Goal: Task Accomplishment & Management: Use online tool/utility

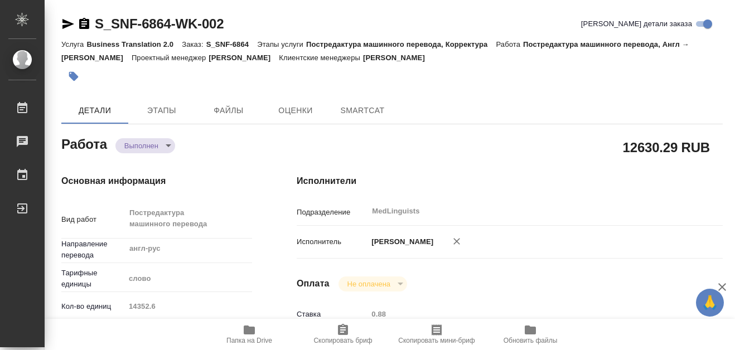
type textarea "x"
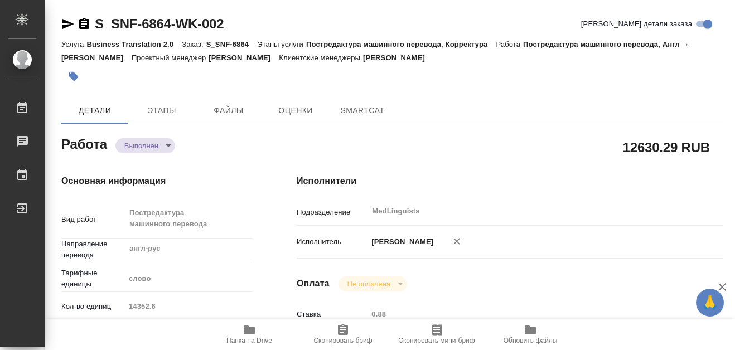
type textarea "x"
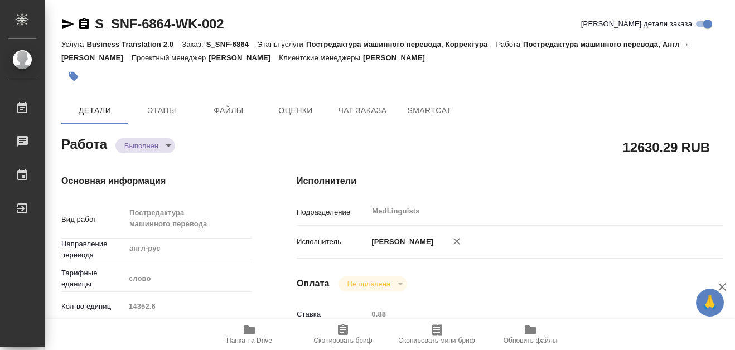
type textarea "x"
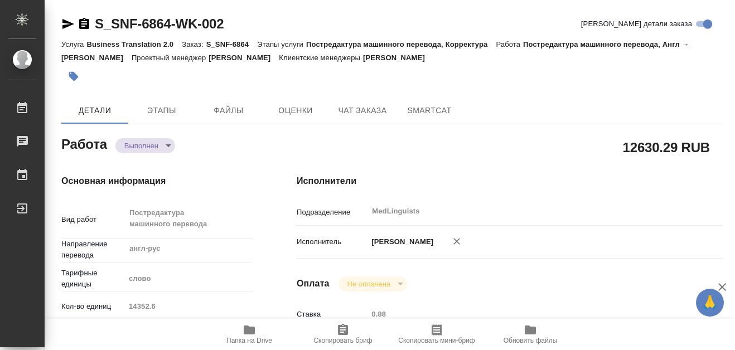
type textarea "x"
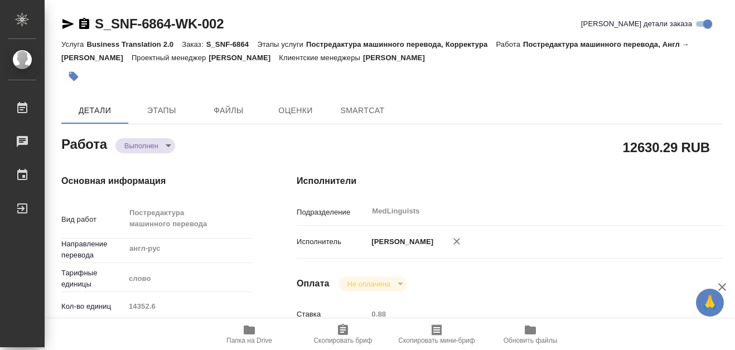
type textarea "x"
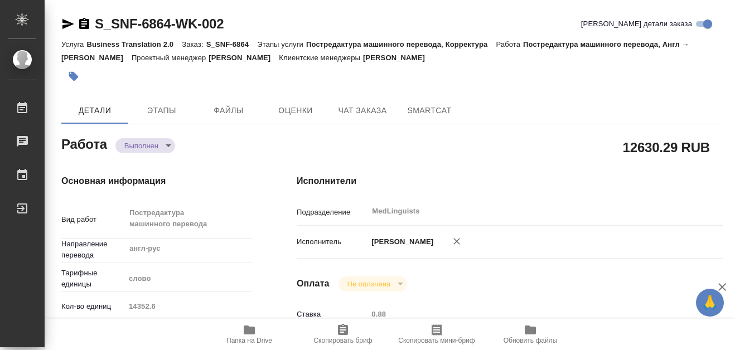
type textarea "x"
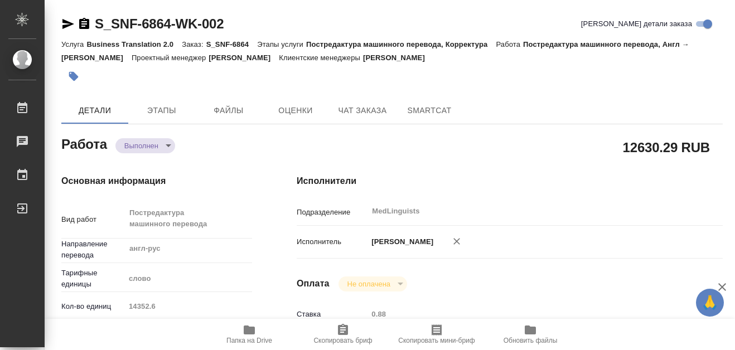
type textarea "x"
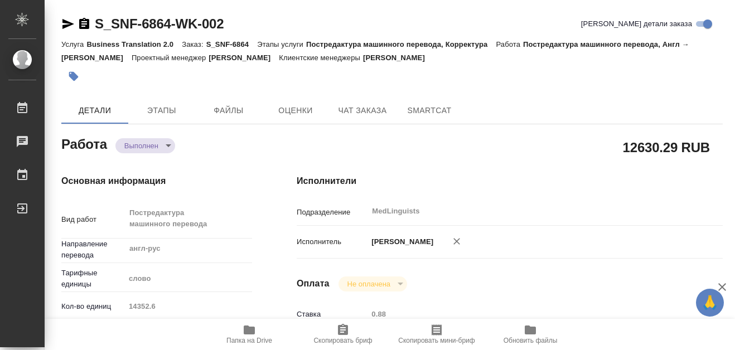
type textarea "x"
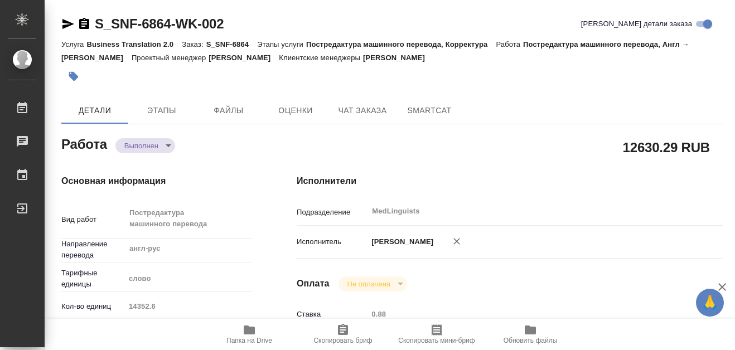
type textarea "x"
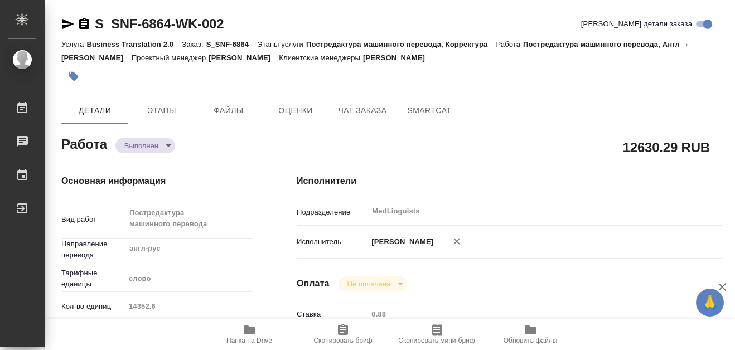
type textarea "x"
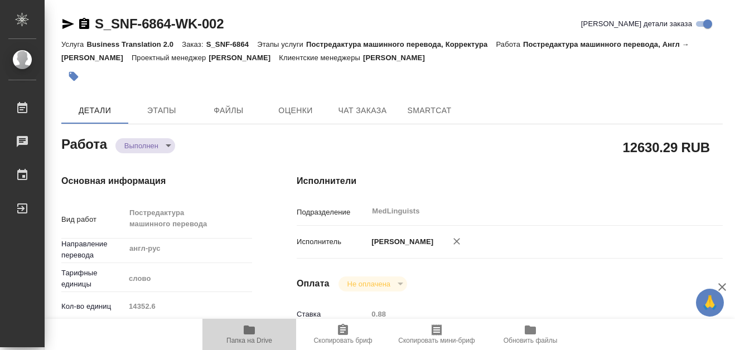
click at [251, 324] on icon "button" at bounding box center [249, 330] width 13 height 13
